Goal: Task Accomplishment & Management: Manage account settings

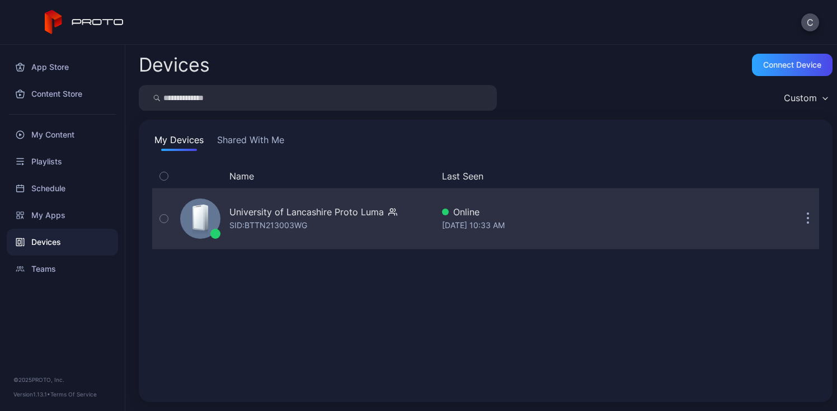
click at [252, 209] on div "University of Lancashire Proto Luma" at bounding box center [306, 211] width 154 height 13
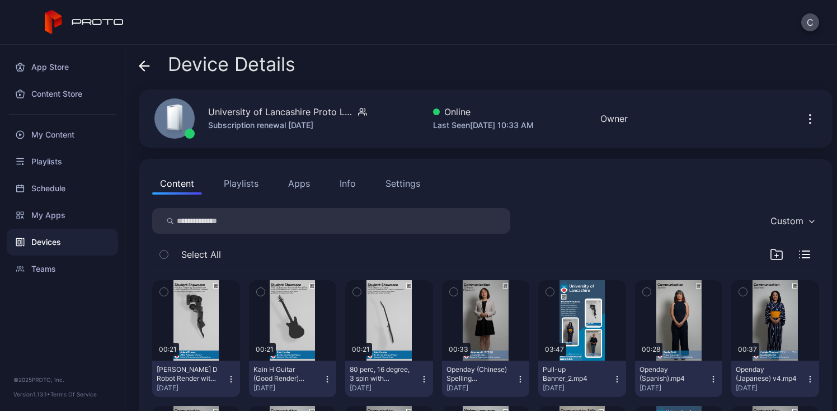
click at [243, 181] on button "Playlists" at bounding box center [241, 183] width 50 height 22
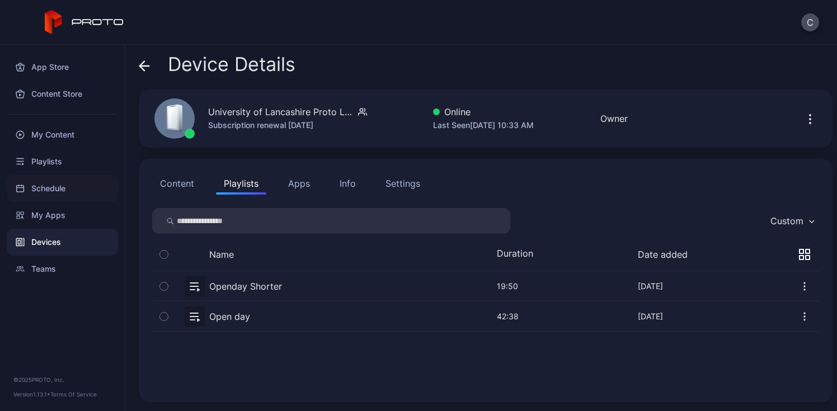
click at [73, 195] on div "Schedule" at bounding box center [62, 188] width 111 height 27
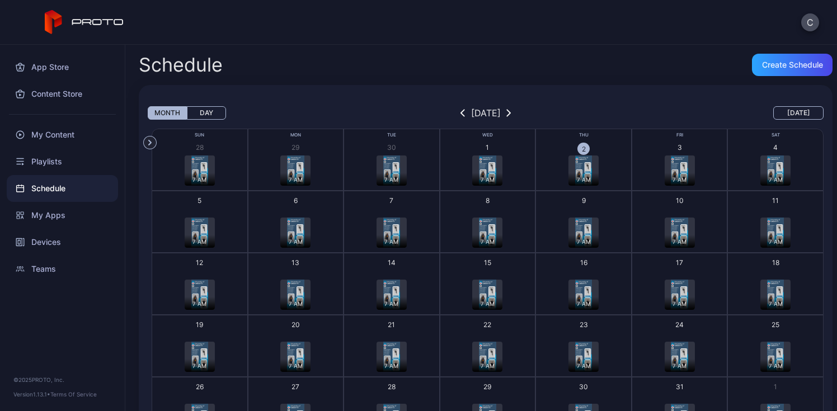
click at [575, 166] on img "button" at bounding box center [583, 170] width 17 height 30
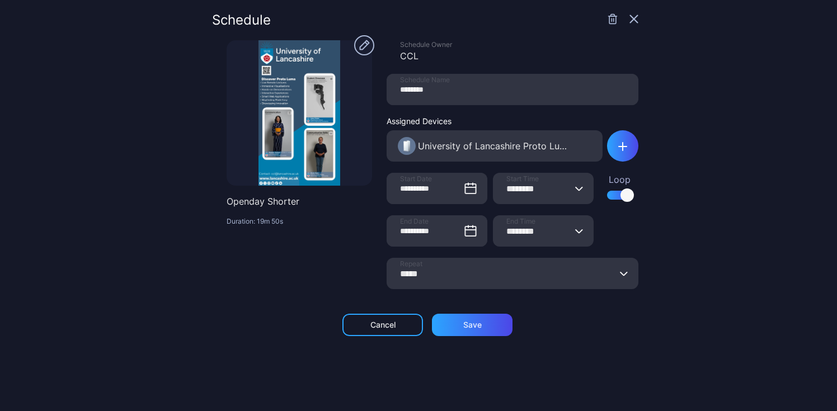
click at [629, 22] on icon "button" at bounding box center [633, 19] width 9 height 9
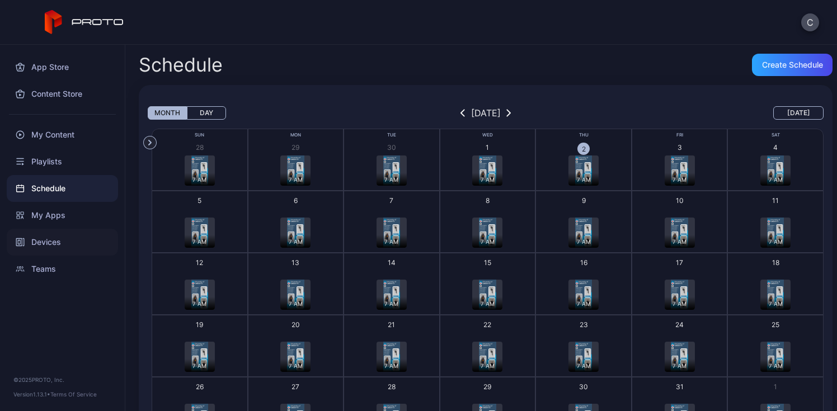
click at [69, 233] on div "Devices" at bounding box center [62, 242] width 111 height 27
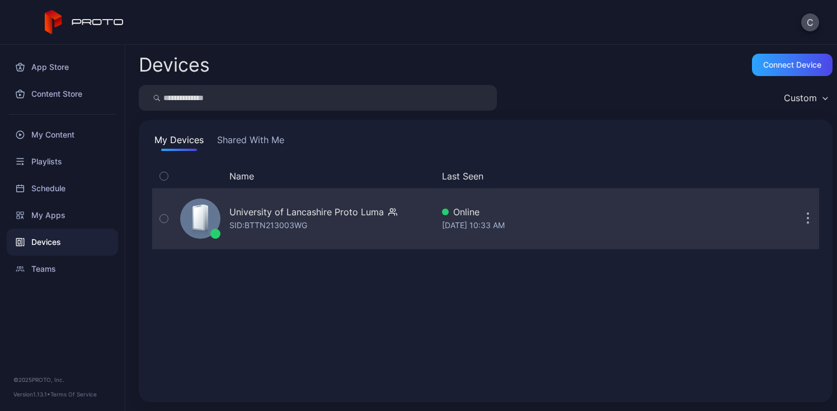
click at [279, 242] on div "University of Lancashire Proto [PERSON_NAME]: BTTN213003WG" at bounding box center [304, 219] width 257 height 56
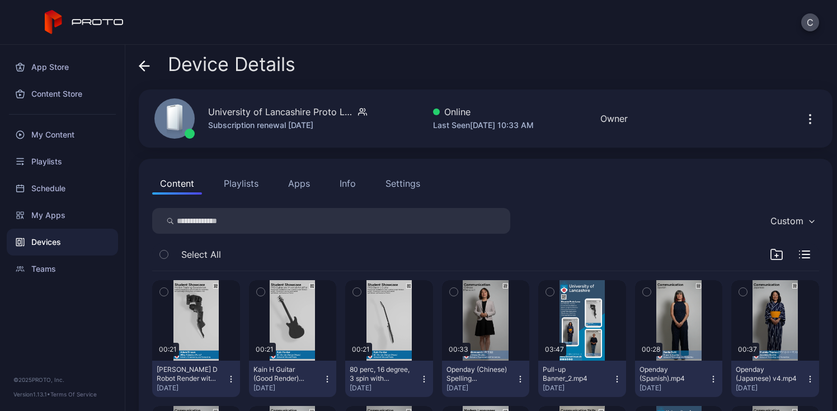
click at [241, 173] on button "Playlists" at bounding box center [241, 183] width 50 height 22
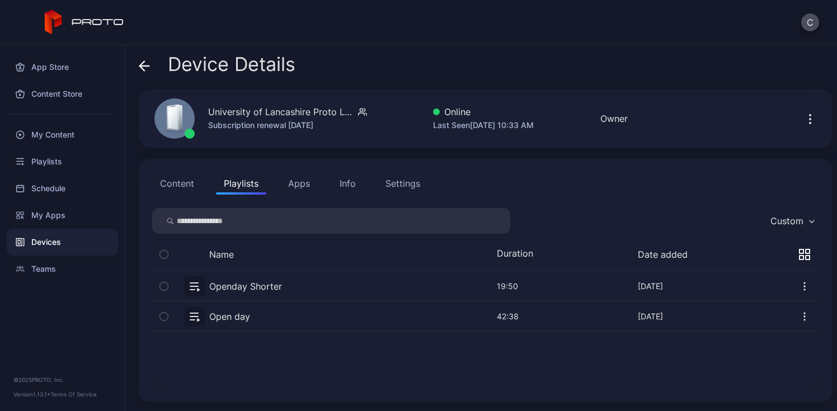
click at [250, 292] on button "button" at bounding box center [485, 286] width 667 height 30
click at [248, 280] on button "button" at bounding box center [485, 286] width 667 height 30
